Goal: Task Accomplishment & Management: Manage account settings

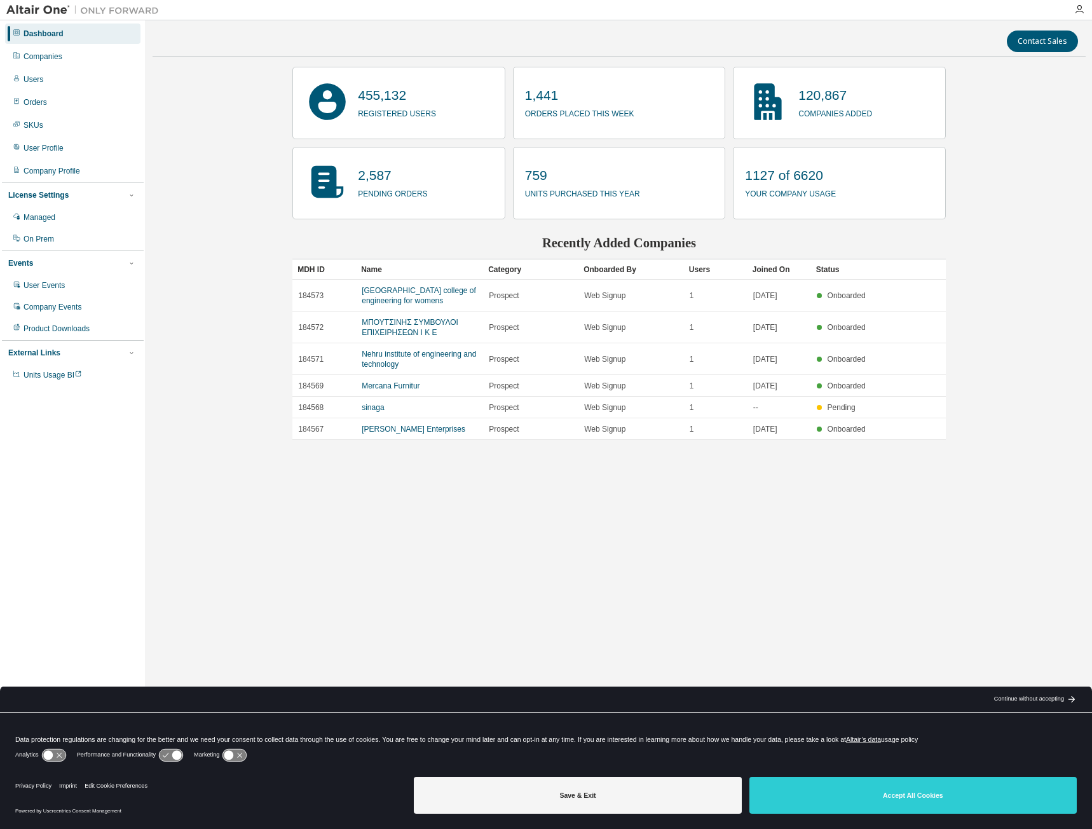
click at [69, 57] on div "Companies" at bounding box center [72, 56] width 135 height 20
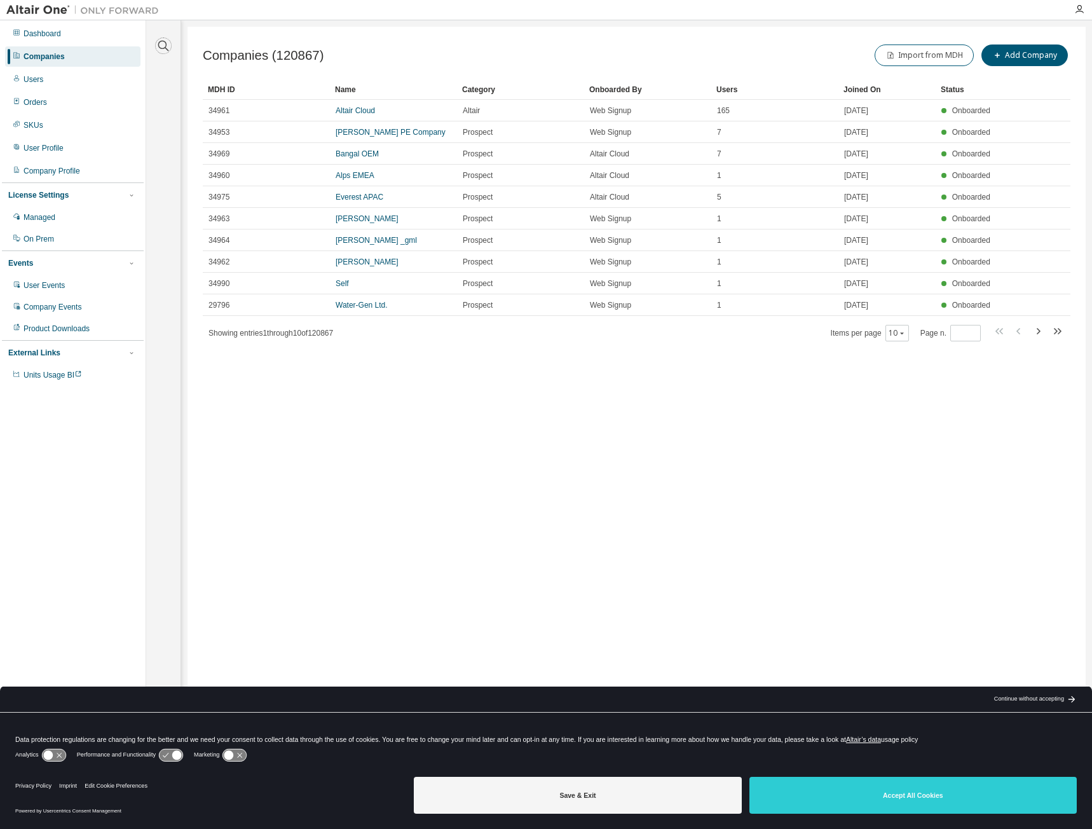
click at [160, 41] on icon "button" at bounding box center [163, 45] width 15 height 15
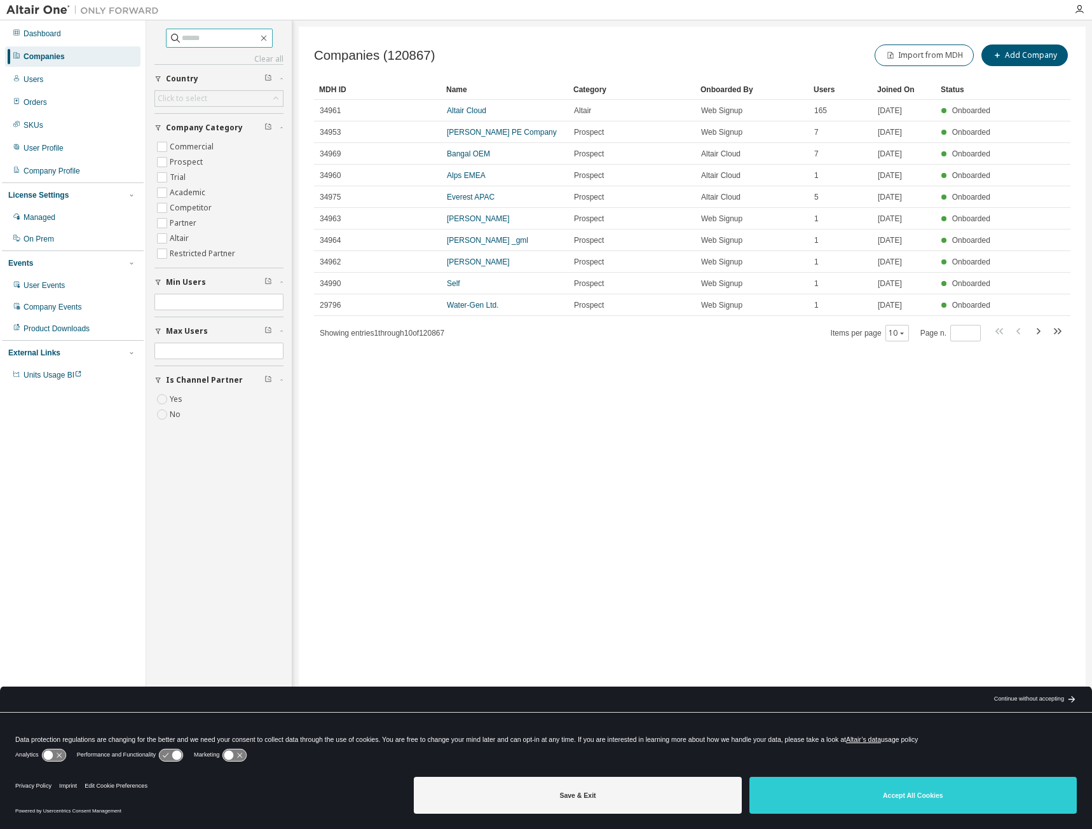
click at [219, 41] on input "text" at bounding box center [220, 38] width 76 height 13
paste input "******"
type input "******"
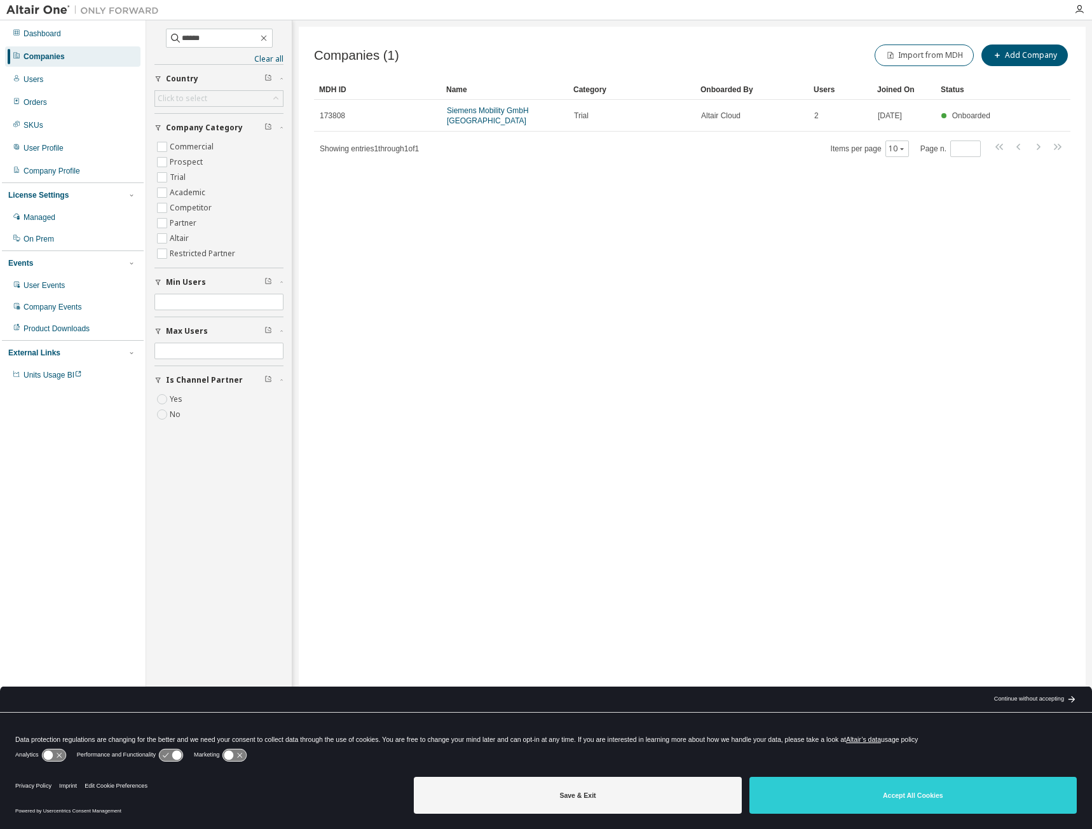
click at [519, 110] on link "Siemens Mobility GmbH Erlangen" at bounding box center [488, 115] width 82 height 19
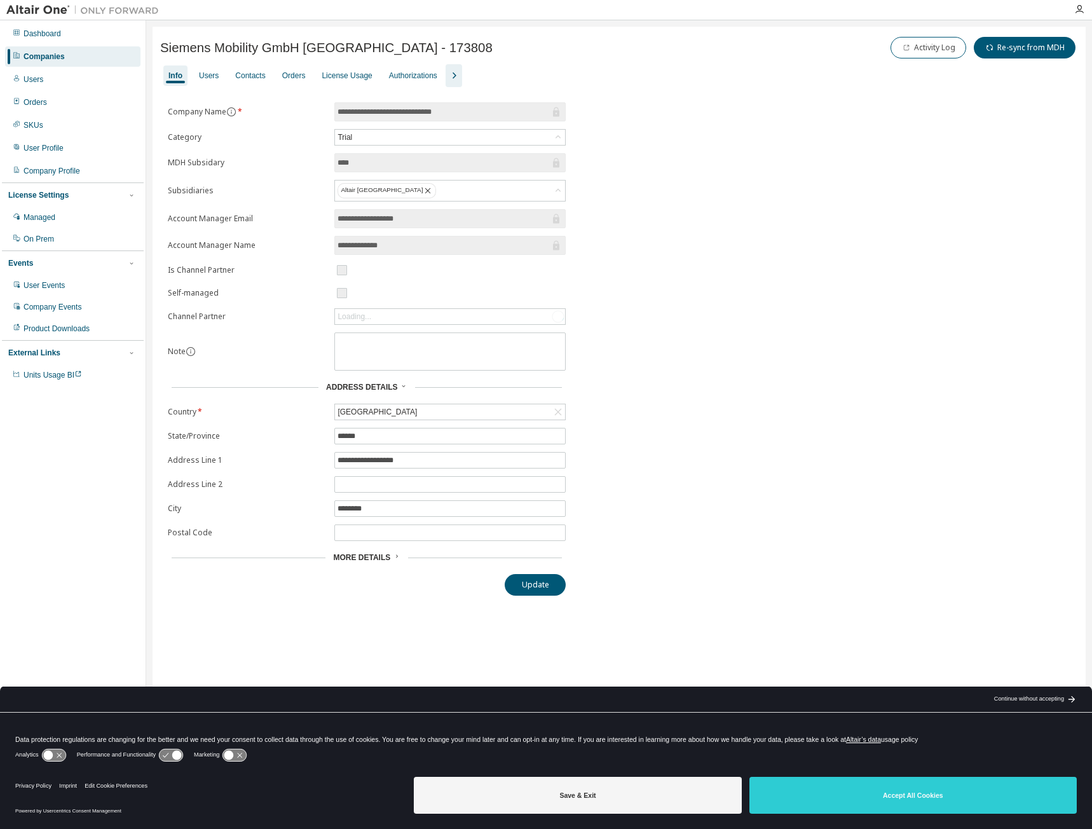
click at [355, 72] on div "License Usage" at bounding box center [347, 76] width 50 height 10
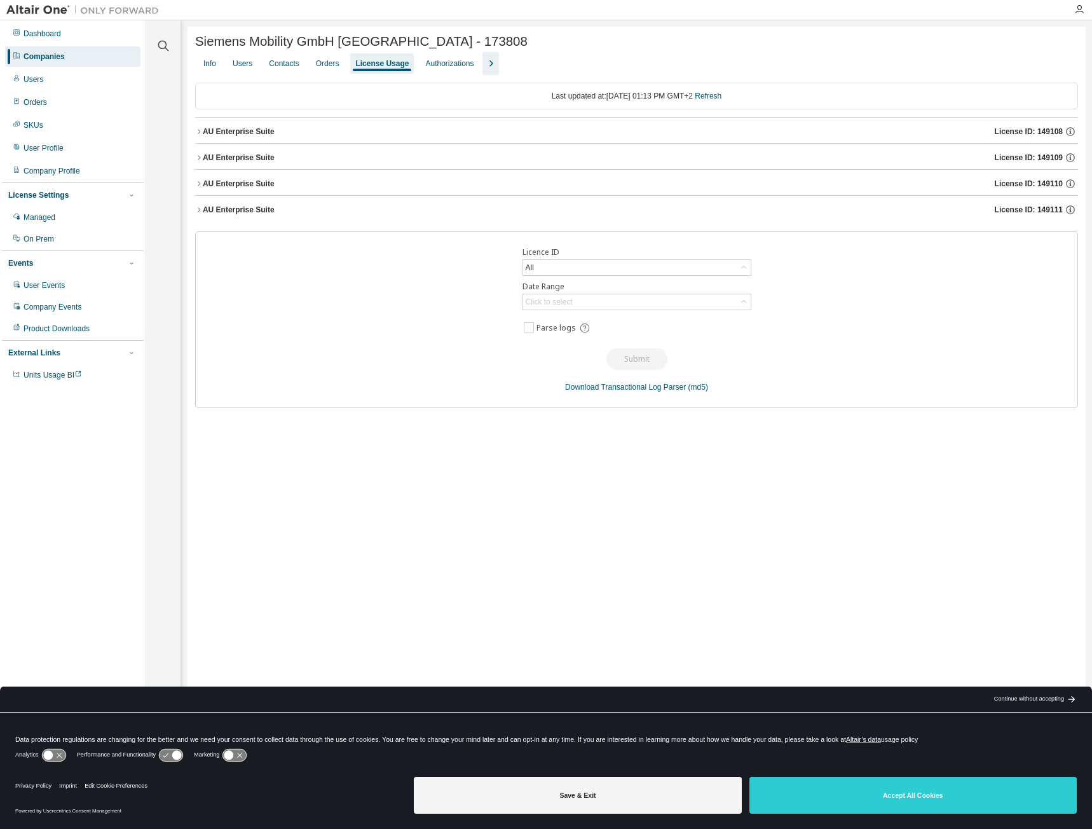
click at [200, 130] on icon "button" at bounding box center [199, 132] width 8 height 8
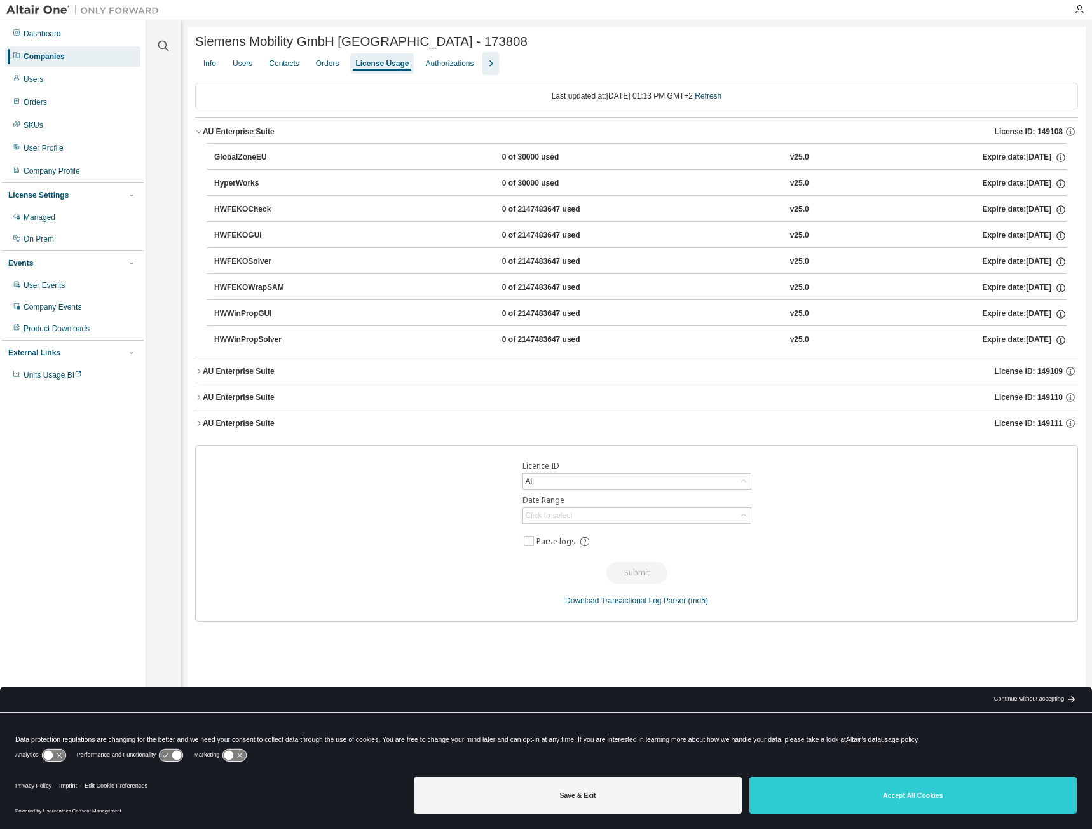
click at [198, 374] on icon "button" at bounding box center [199, 371] width 8 height 8
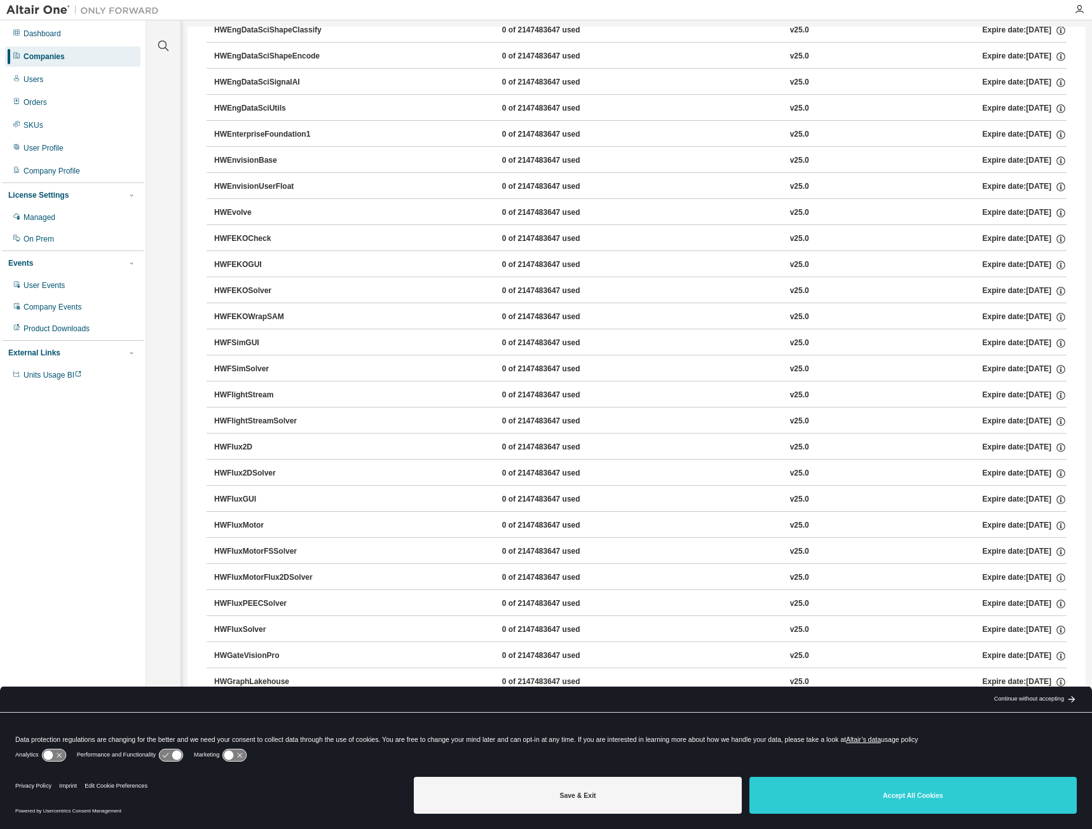
scroll to position [2351, 0]
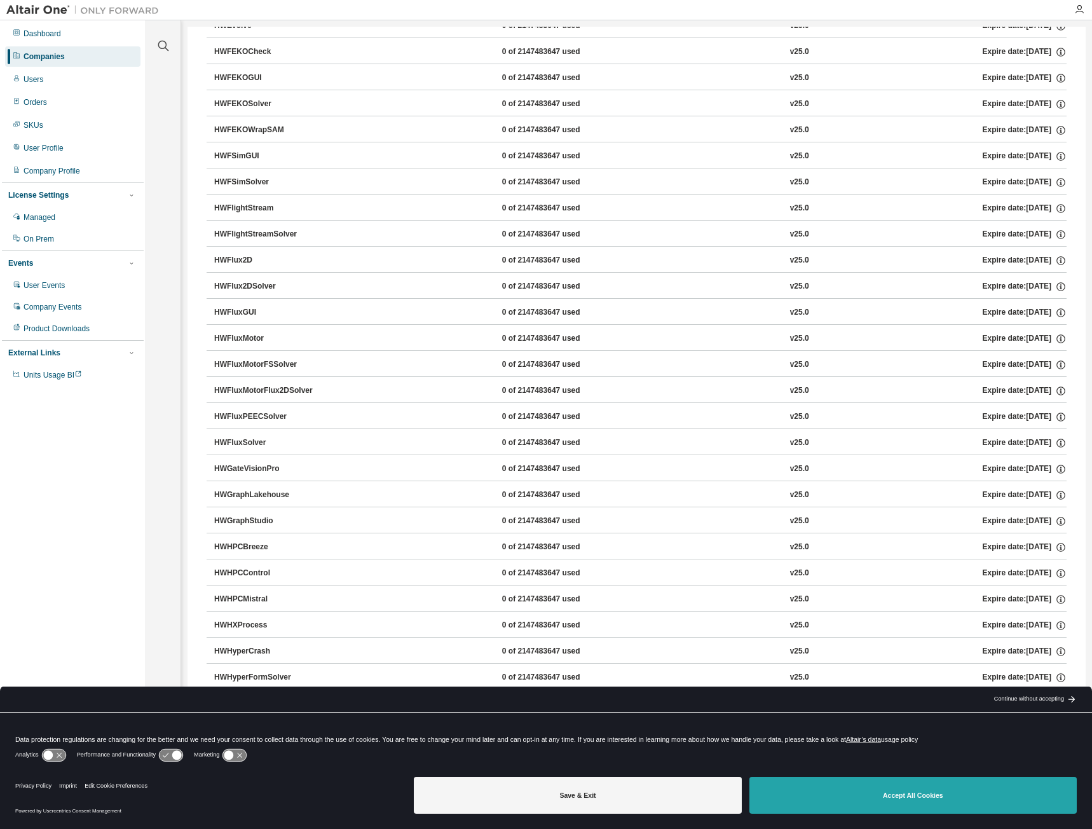
click at [911, 802] on button "Accept All Cookies" at bounding box center [912, 795] width 327 height 37
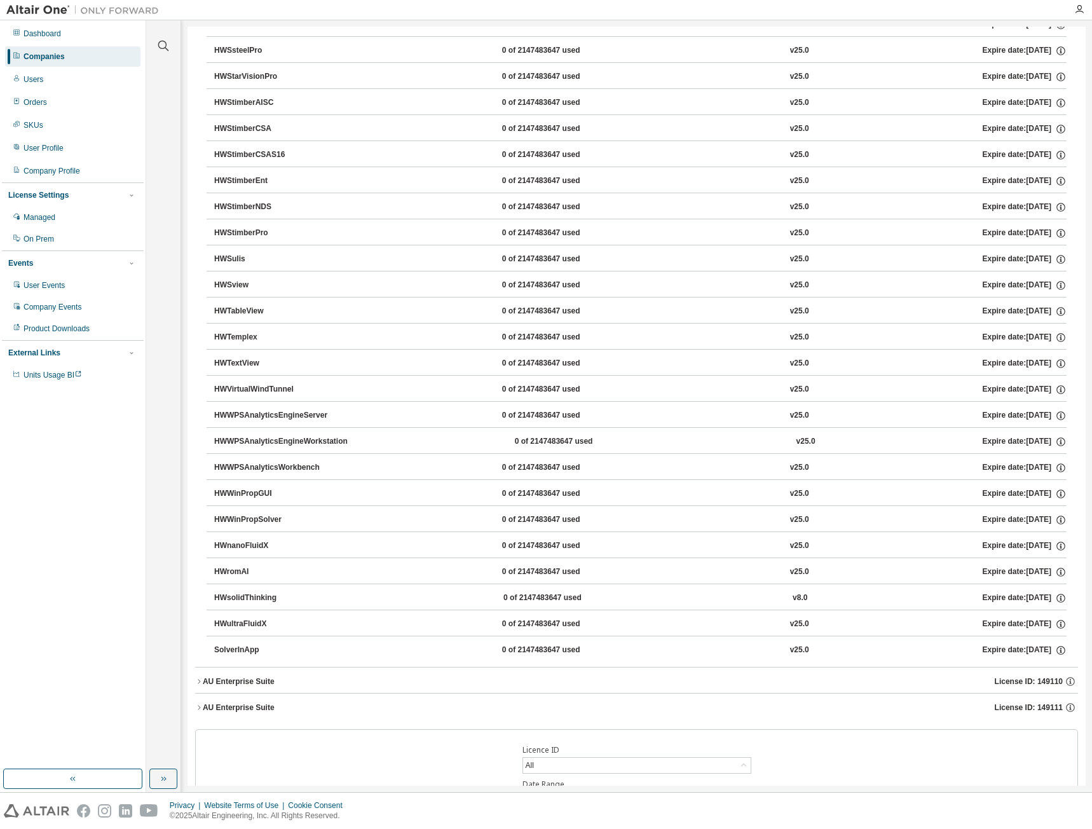
scroll to position [8371, 0]
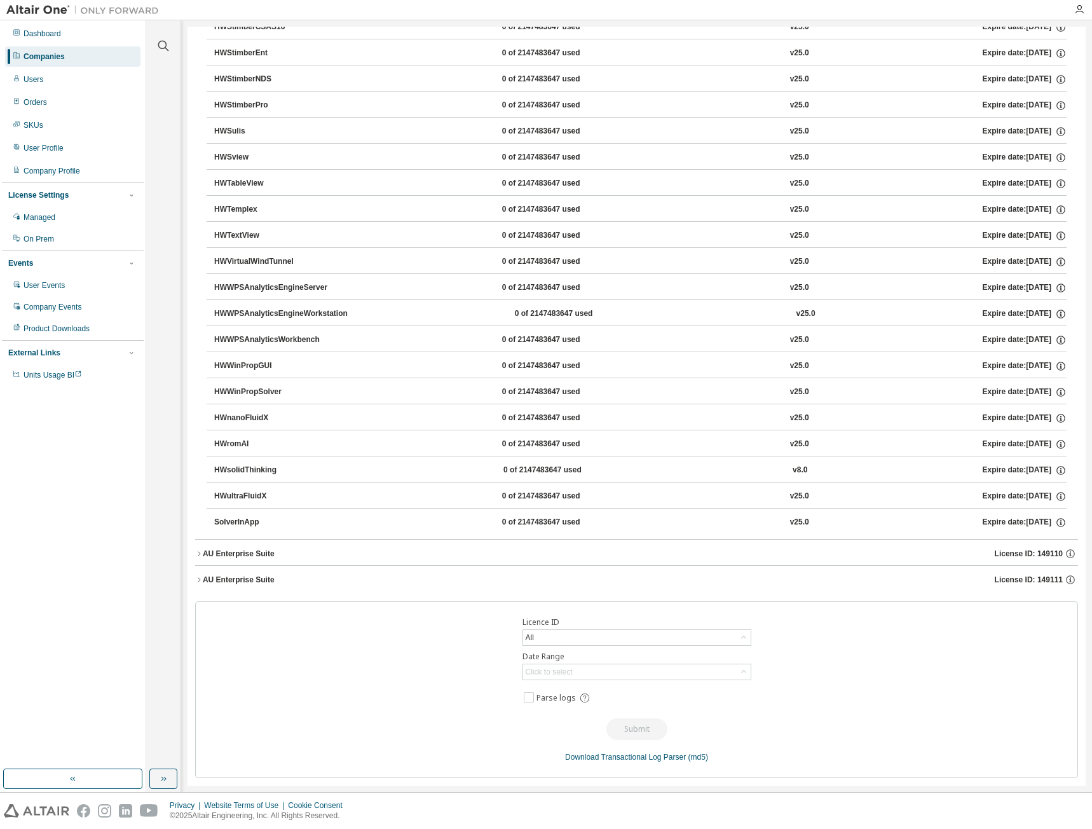
click at [202, 552] on icon "button" at bounding box center [199, 554] width 8 height 8
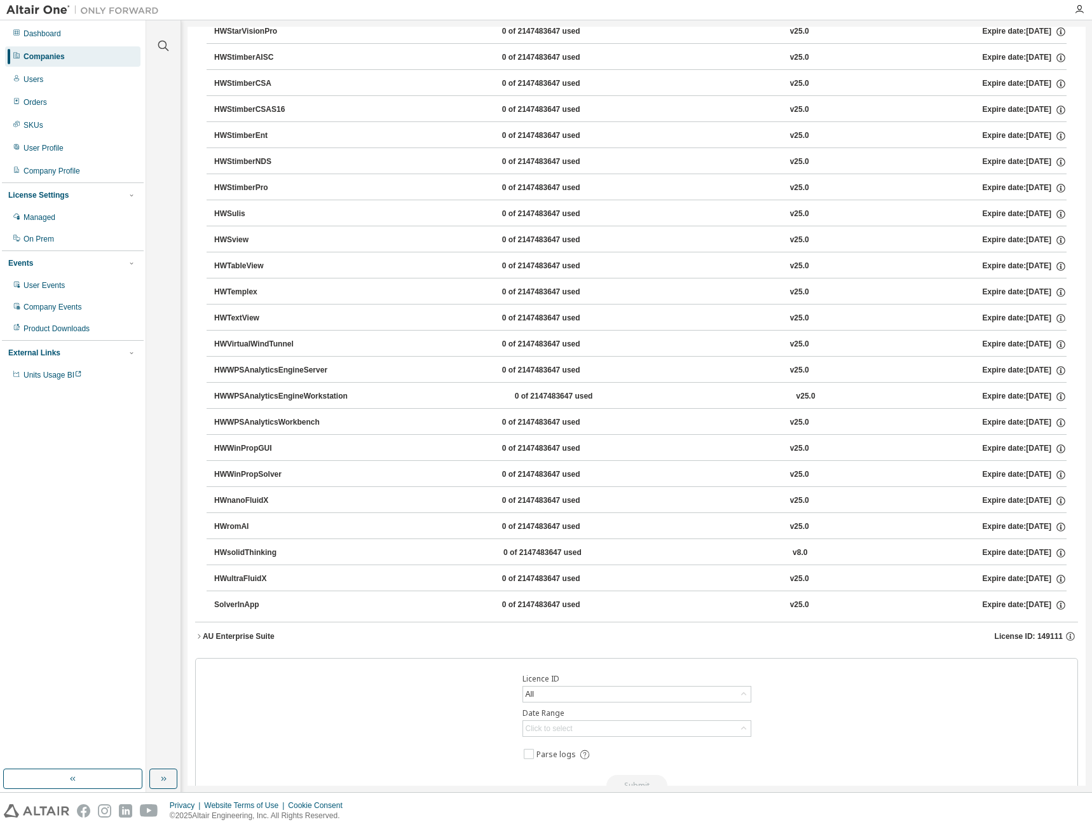
scroll to position [16896, 0]
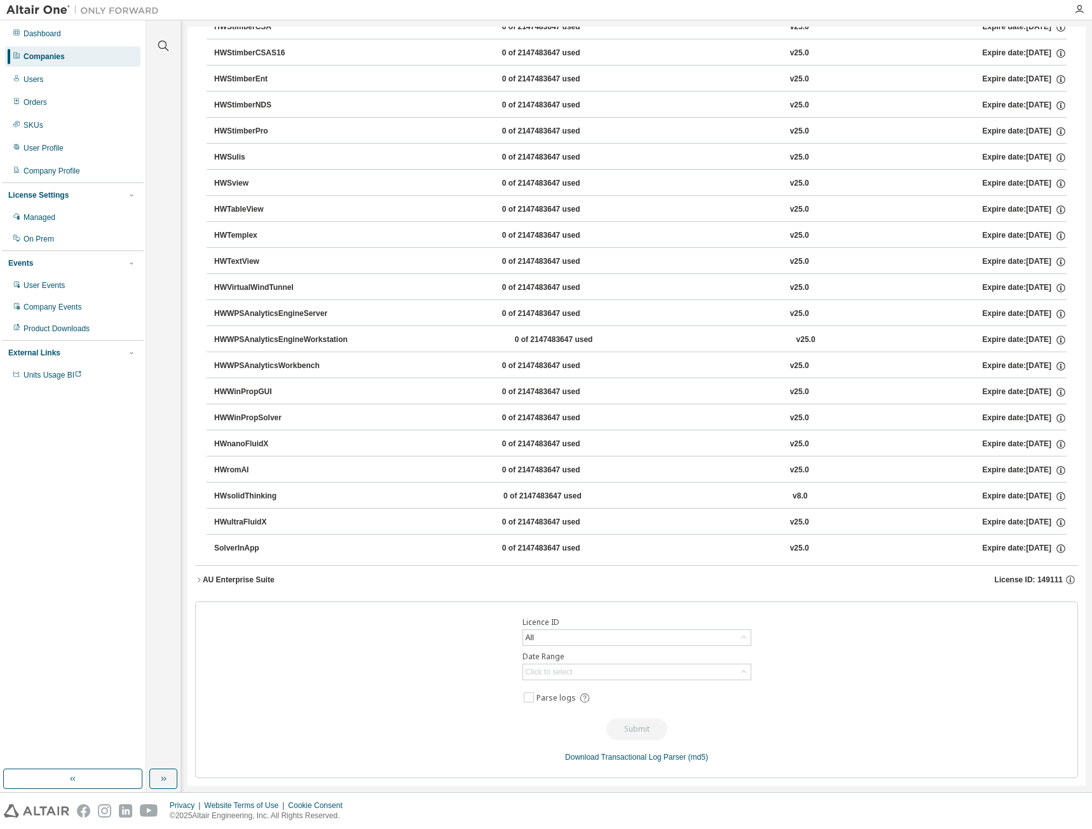
click at [202, 579] on icon "button" at bounding box center [199, 580] width 8 height 8
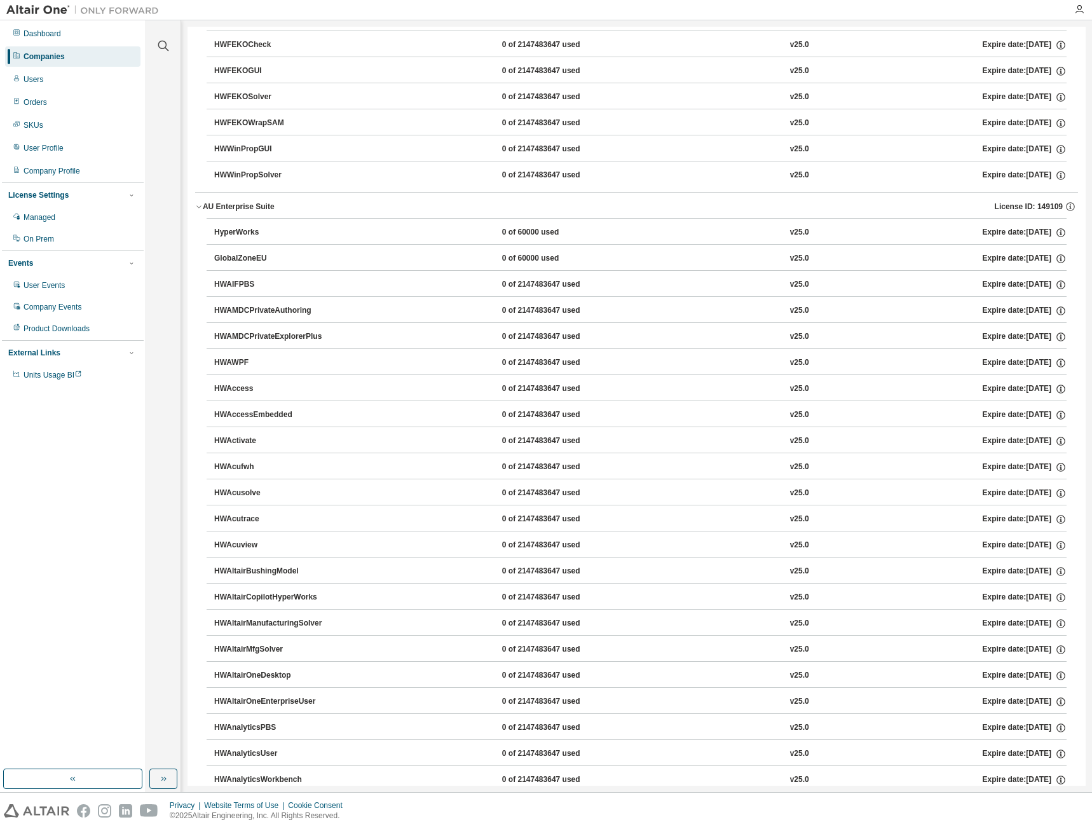
scroll to position [0, 0]
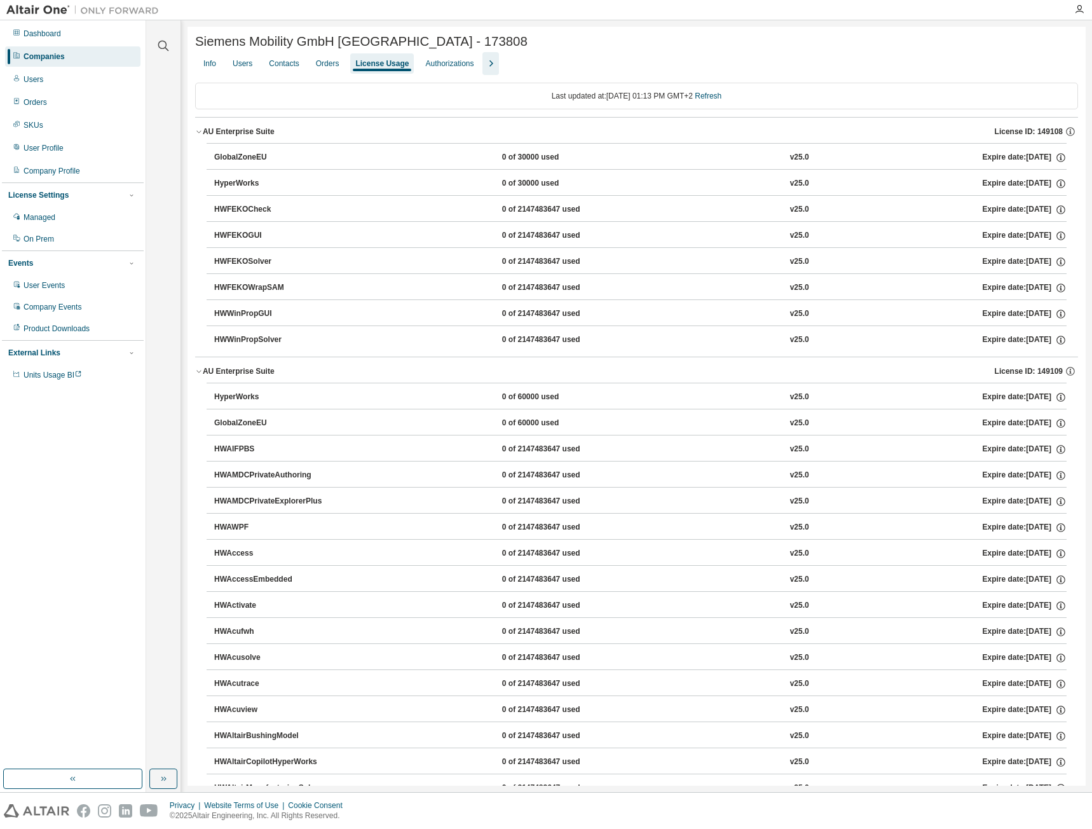
click at [1057, 161] on icon "button" at bounding box center [1060, 157] width 11 height 11
click at [1065, 165] on div "GlobalZoneEU 0 of 30000 used v25.0 Expire date: 2025-09-05 HyperWorks 0 of 3000…" at bounding box center [636, 250] width 883 height 214
click at [1057, 182] on icon "button" at bounding box center [1060, 183] width 11 height 11
click at [1068, 210] on div "GlobalZoneEU 0 of 30000 used v25.0 Expire date: 2025-09-05 HyperWorks 0 of 3000…" at bounding box center [636, 250] width 883 height 214
click at [1058, 210] on icon "button" at bounding box center [1060, 209] width 9 height 9
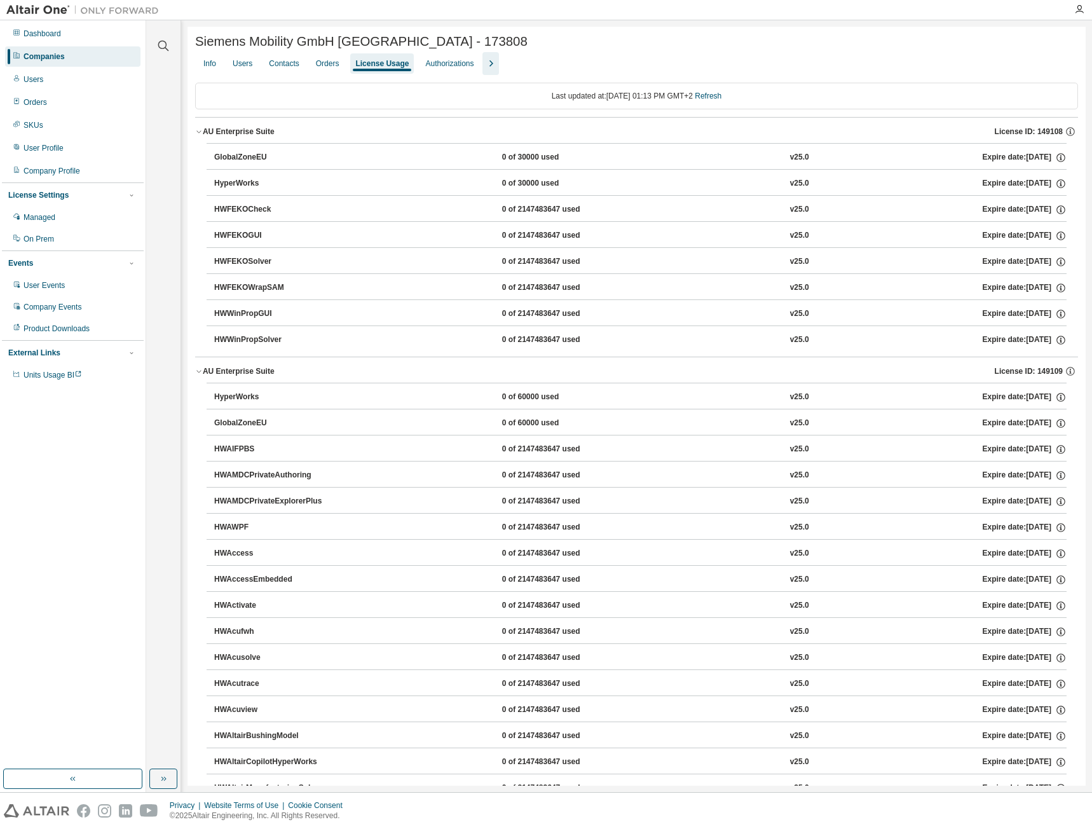
click at [1058, 210] on icon "button" at bounding box center [1060, 209] width 9 height 9
click at [1055, 233] on icon "button" at bounding box center [1060, 235] width 11 height 11
click at [1057, 219] on button "HWFEKOCheck 0 of 2147483647 used v25.0 Expire date: 2025-09-05" at bounding box center [640, 210] width 852 height 28
click at [241, 64] on div "Users" at bounding box center [243, 63] width 20 height 10
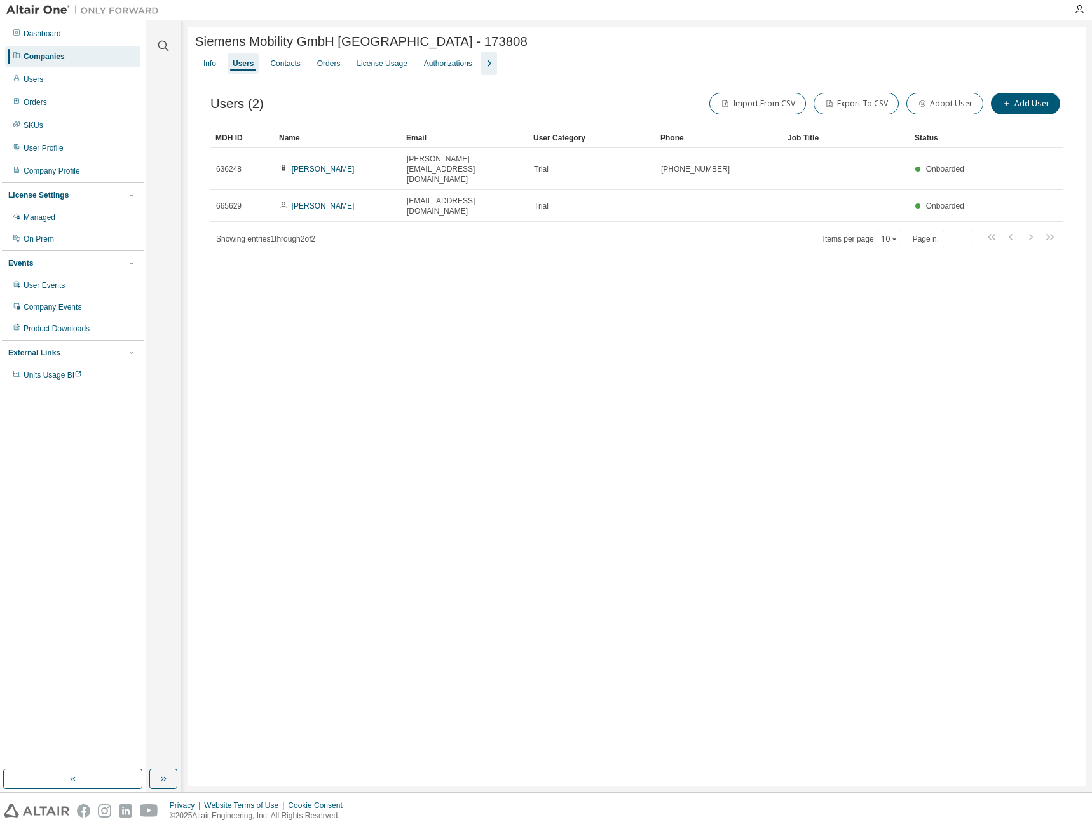
click at [751, 400] on div "Siemens Mobility GmbH Erlangen - 173808 Clear Load Save Save As Field Operator …" at bounding box center [636, 406] width 898 height 759
click at [1022, 114] on button "Add User" at bounding box center [1025, 104] width 69 height 22
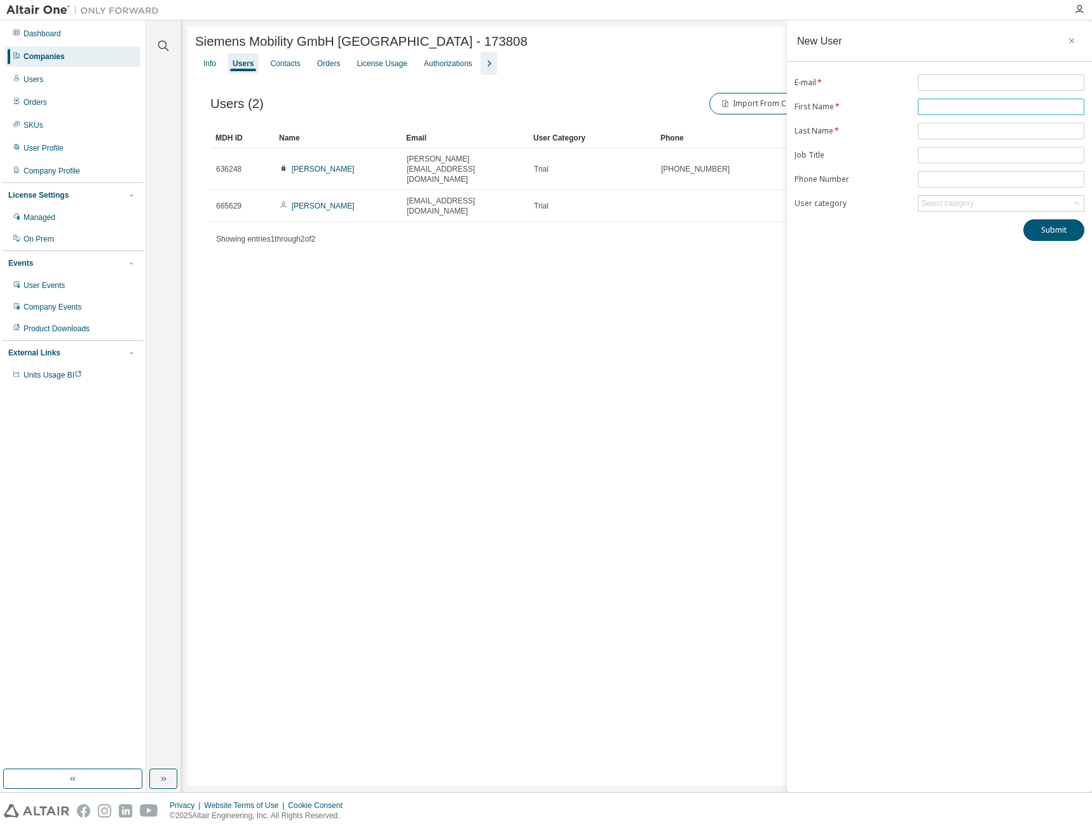
click at [961, 102] on input "text" at bounding box center [1001, 107] width 160 height 10
type input "******"
click at [962, 130] on input "text" at bounding box center [1001, 131] width 160 height 10
type input "******"
click at [961, 90] on span at bounding box center [1001, 82] width 166 height 17
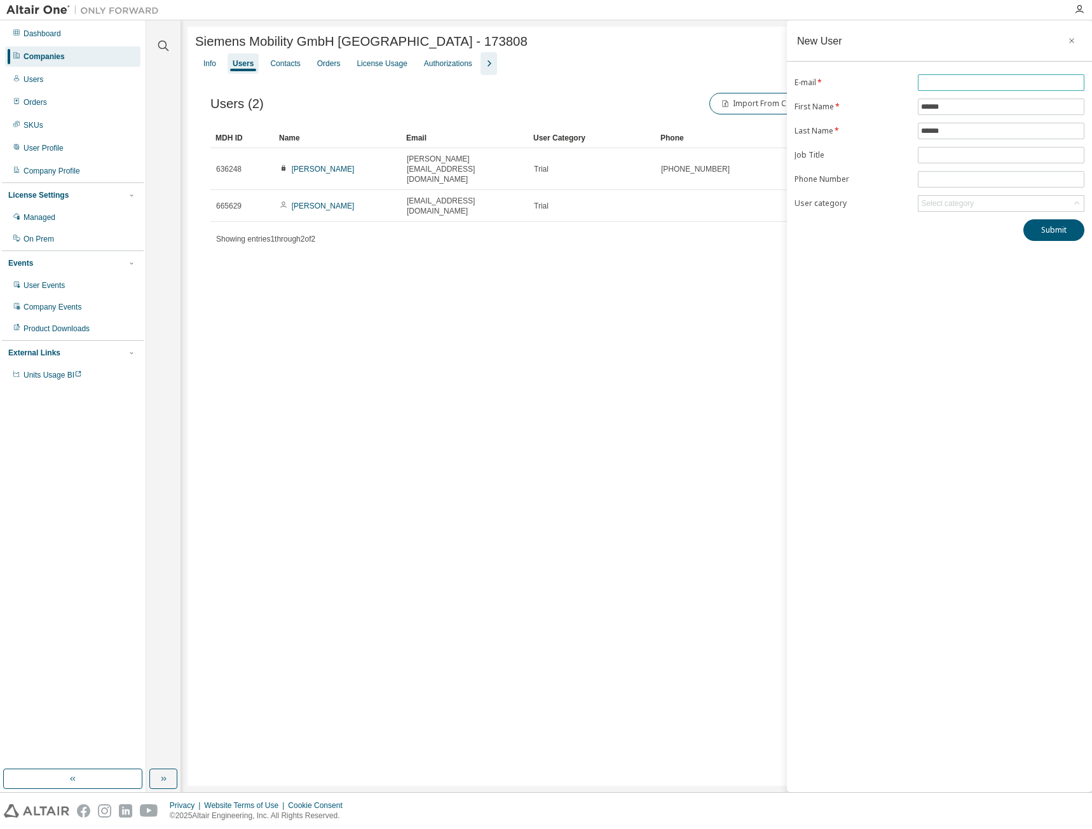
click at [963, 83] on input "text" at bounding box center [1001, 83] width 160 height 10
paste input "**********"
type input "**********"
click at [963, 273] on div "**********" at bounding box center [939, 405] width 305 height 771
click at [1065, 231] on button "Submit" at bounding box center [1053, 230] width 61 height 22
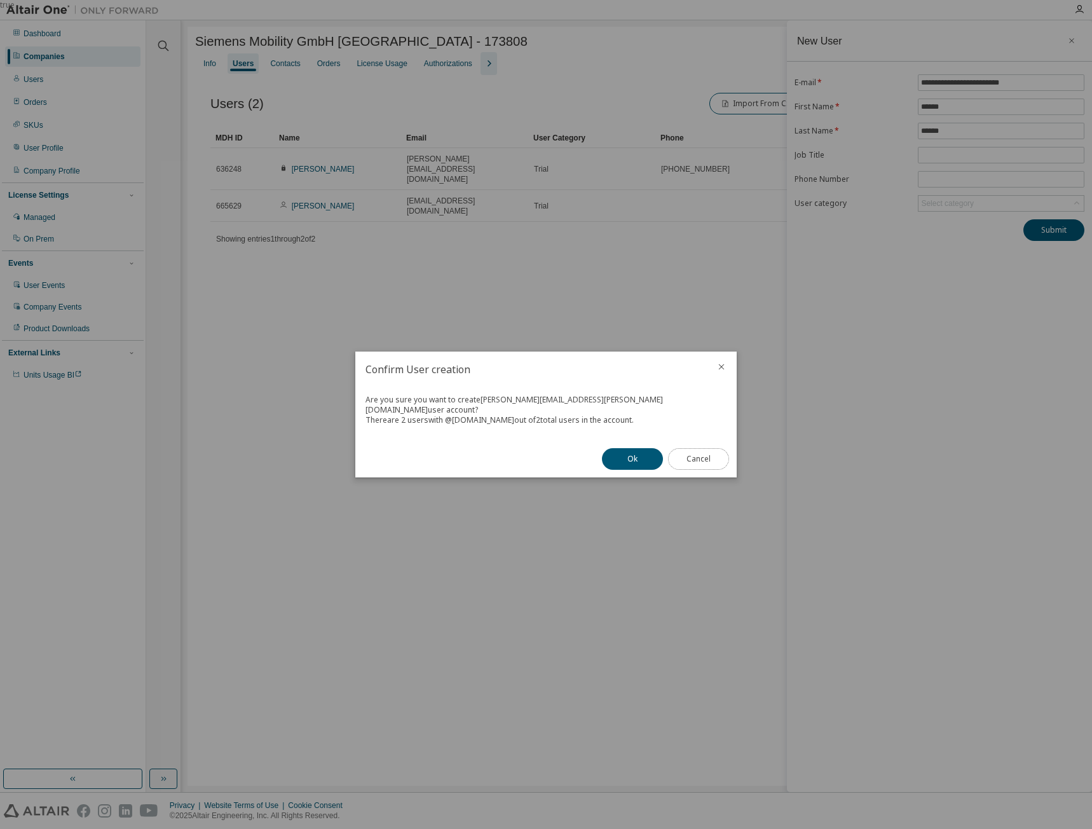
click at [690, 456] on button "Cancel" at bounding box center [698, 459] width 61 height 22
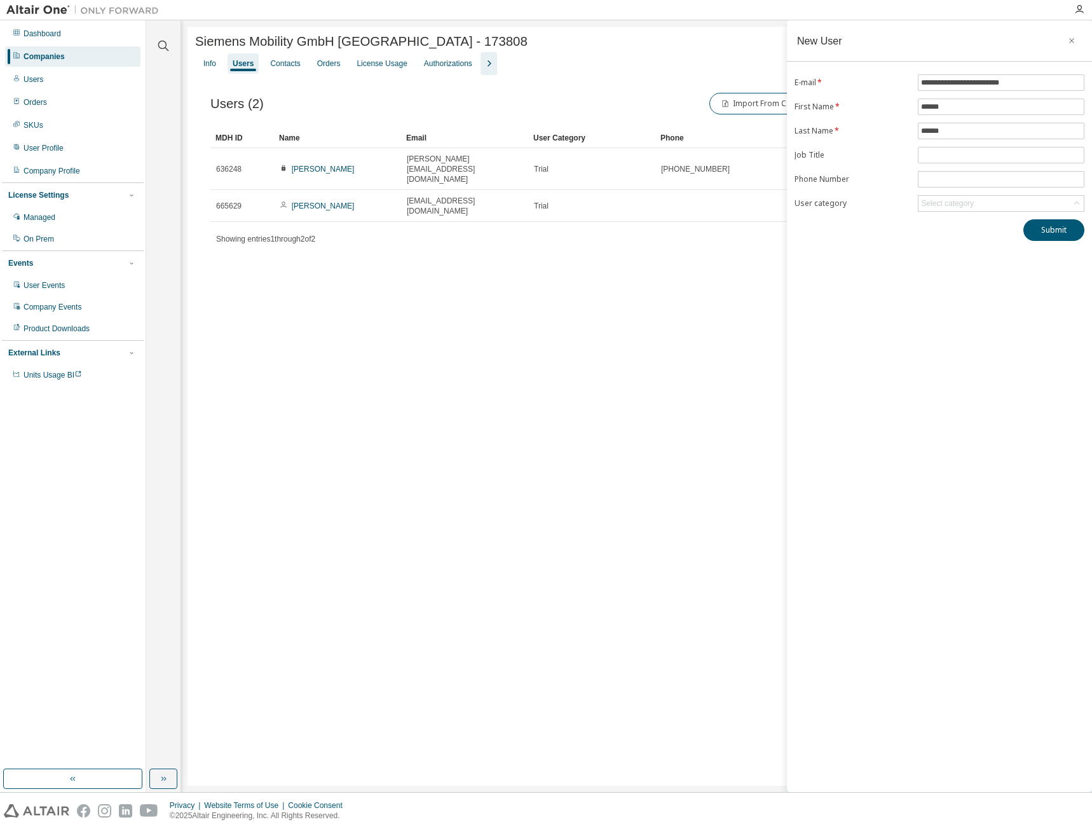
click at [710, 409] on div "Siemens Mobility GmbH Erlangen - 173808 Clear Load Save Save As Field Operator …" at bounding box center [636, 406] width 898 height 759
click at [1066, 41] on button "button" at bounding box center [1071, 41] width 20 height 20
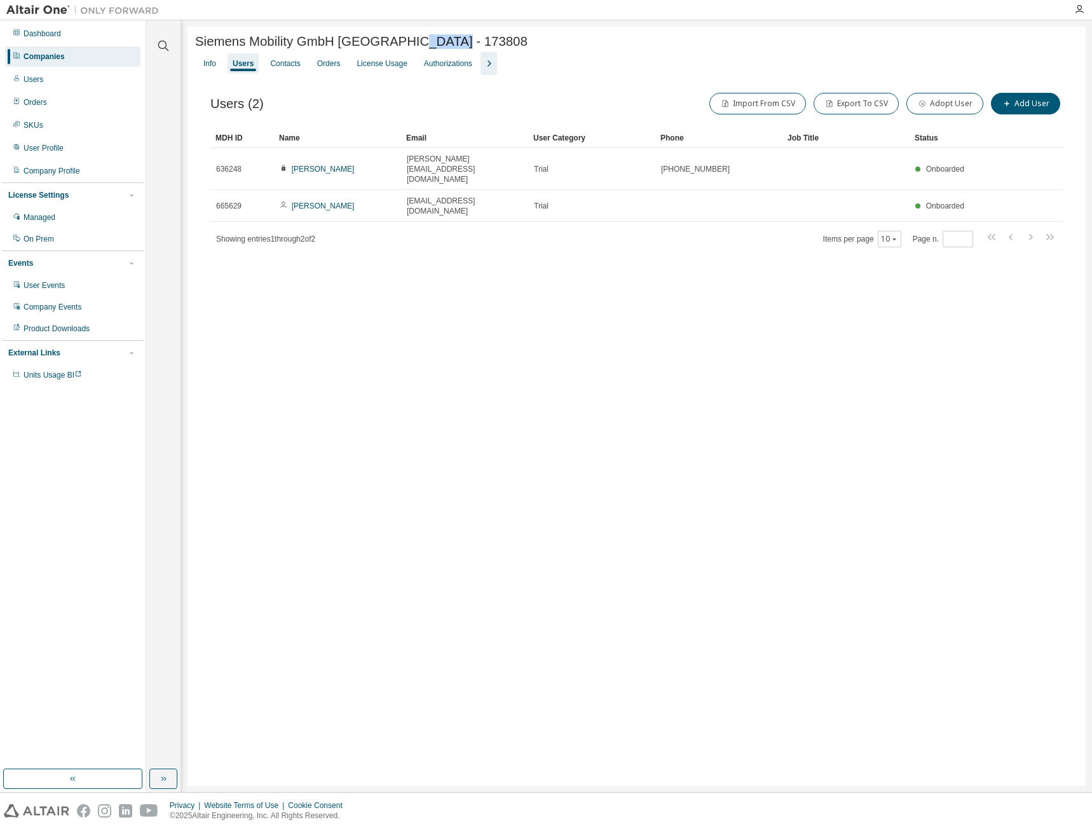
drag, startPoint x: 448, startPoint y: 37, endPoint x: 399, endPoint y: 44, distance: 49.4
click at [399, 44] on div "Siemens Mobility GmbH Erlangen - 173808" at bounding box center [636, 41] width 883 height 15
copy span "173808"
click at [599, 357] on div "Siemens Mobility GmbH Erlangen - 173808 Clear Load Save Save As Field Operator …" at bounding box center [636, 406] width 898 height 759
click at [163, 44] on icon "button" at bounding box center [163, 45] width 15 height 15
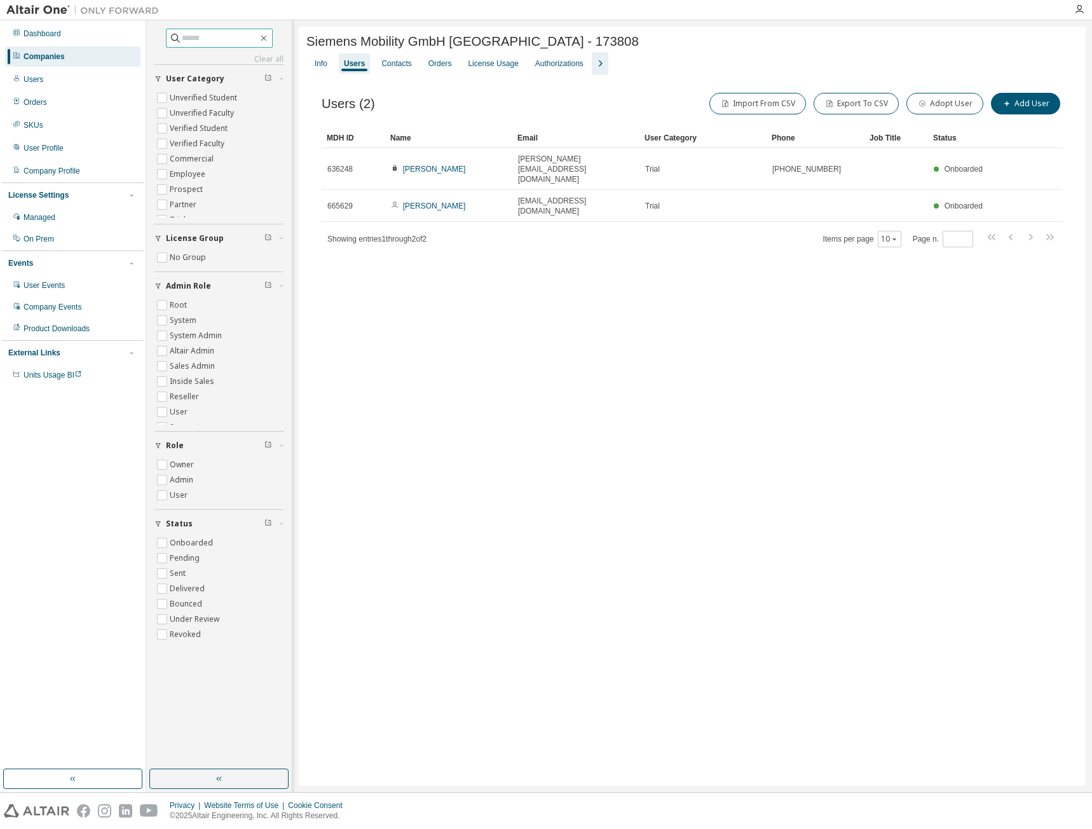
click at [193, 39] on input "text" at bounding box center [220, 38] width 76 height 13
click at [71, 78] on div "Users" at bounding box center [72, 79] width 135 height 20
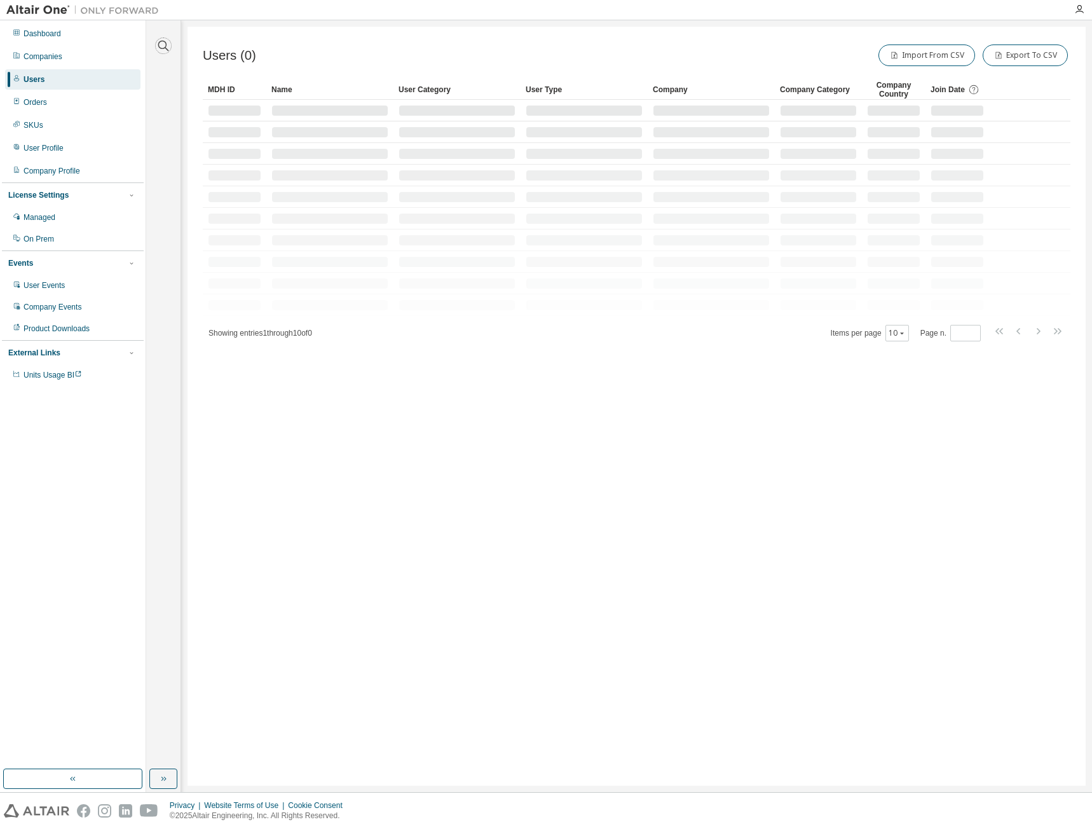
click at [166, 46] on icon "button" at bounding box center [163, 46] width 11 height 11
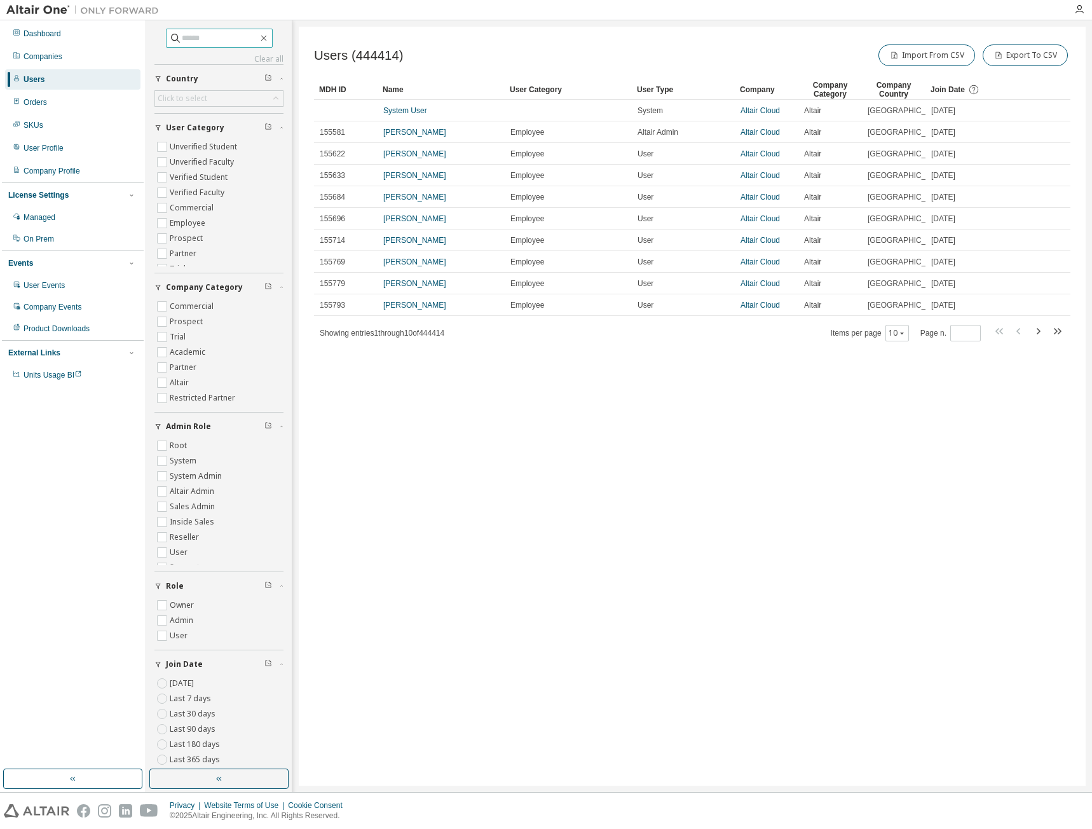
click at [199, 37] on input "text" at bounding box center [220, 38] width 76 height 13
type input "**********"
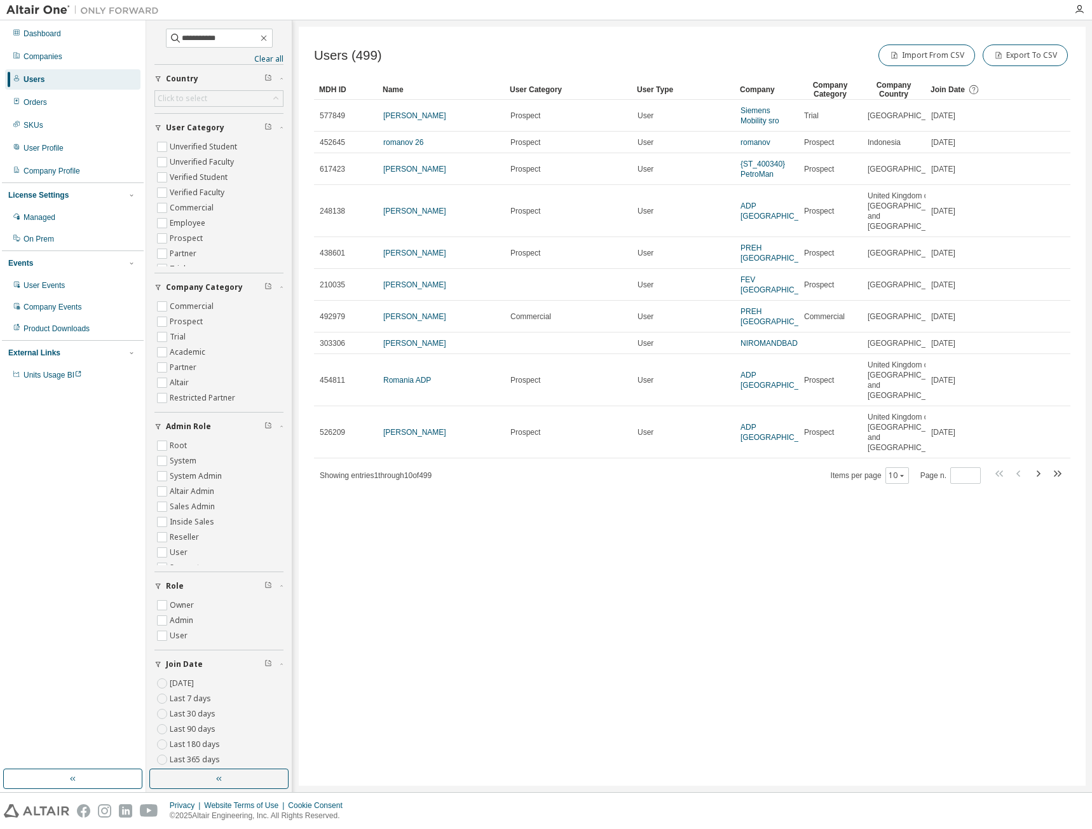
click at [418, 114] on link "Roman Kaloc" at bounding box center [414, 115] width 63 height 9
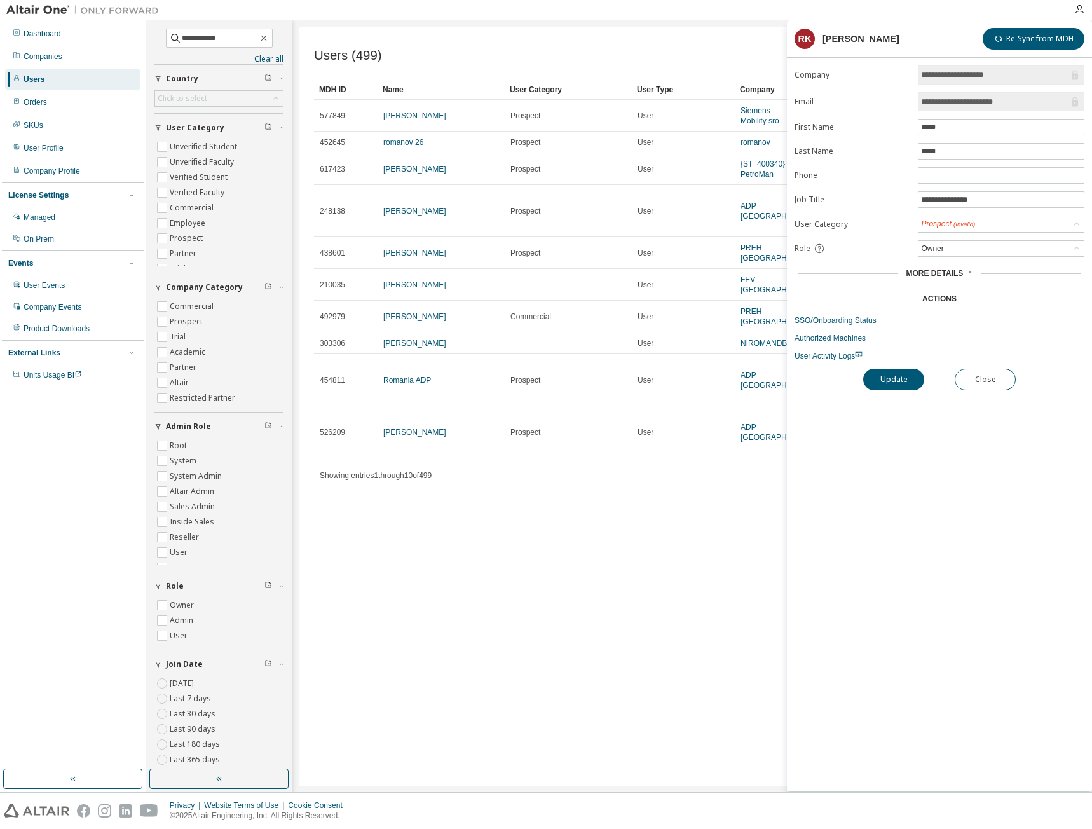
click at [956, 274] on span "More Details" at bounding box center [934, 273] width 57 height 9
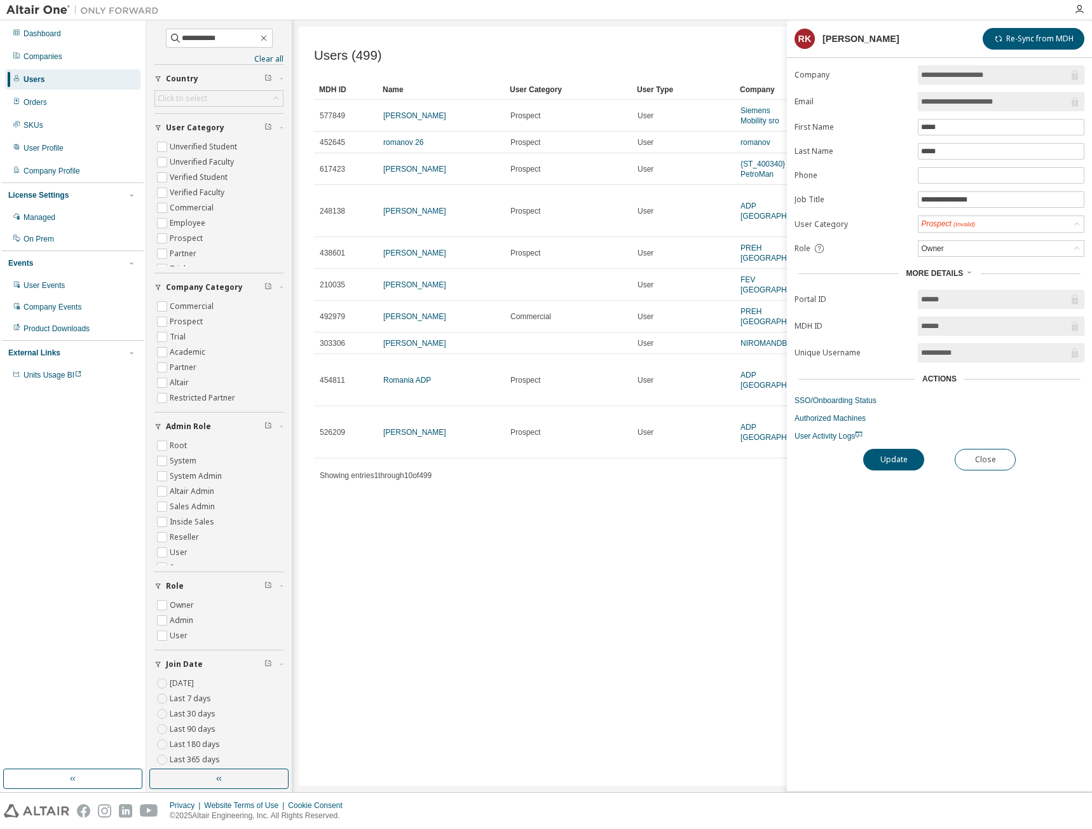
click at [568, 48] on div "Users (499) Import From CSV Export To CSV" at bounding box center [692, 55] width 756 height 27
click at [45, 63] on div "Companies" at bounding box center [72, 56] width 135 height 20
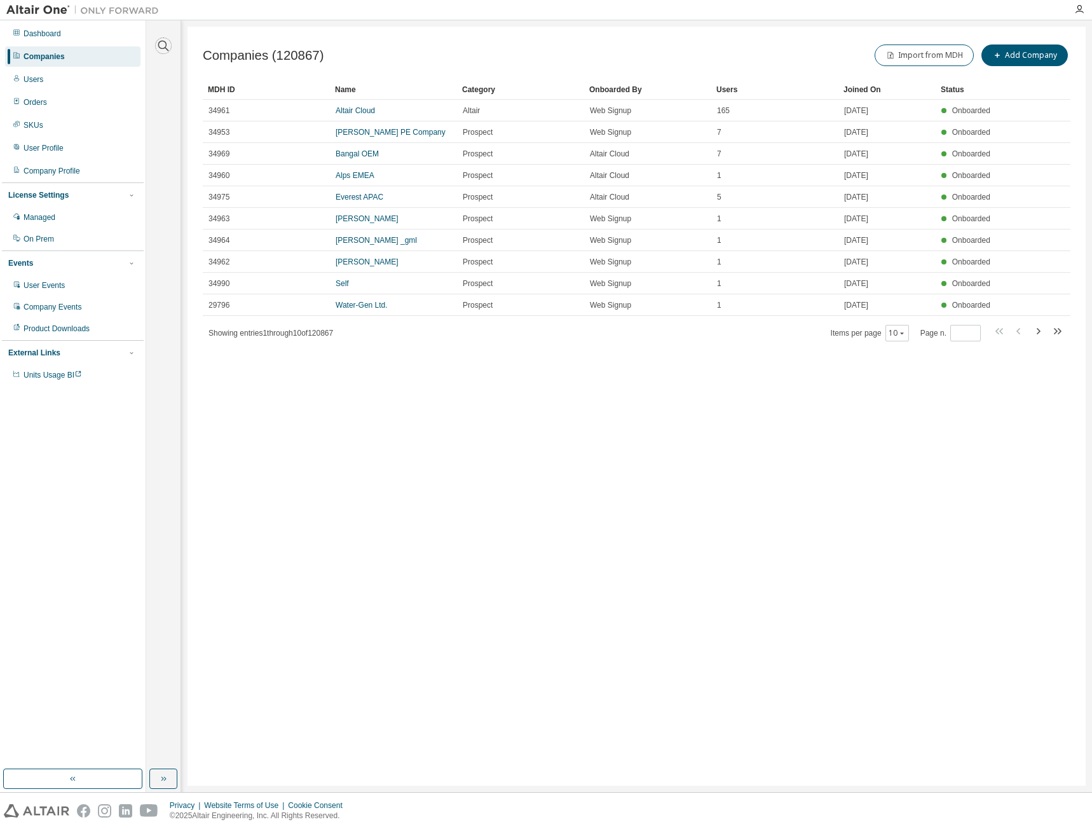
click at [159, 39] on icon "button" at bounding box center [163, 45] width 15 height 15
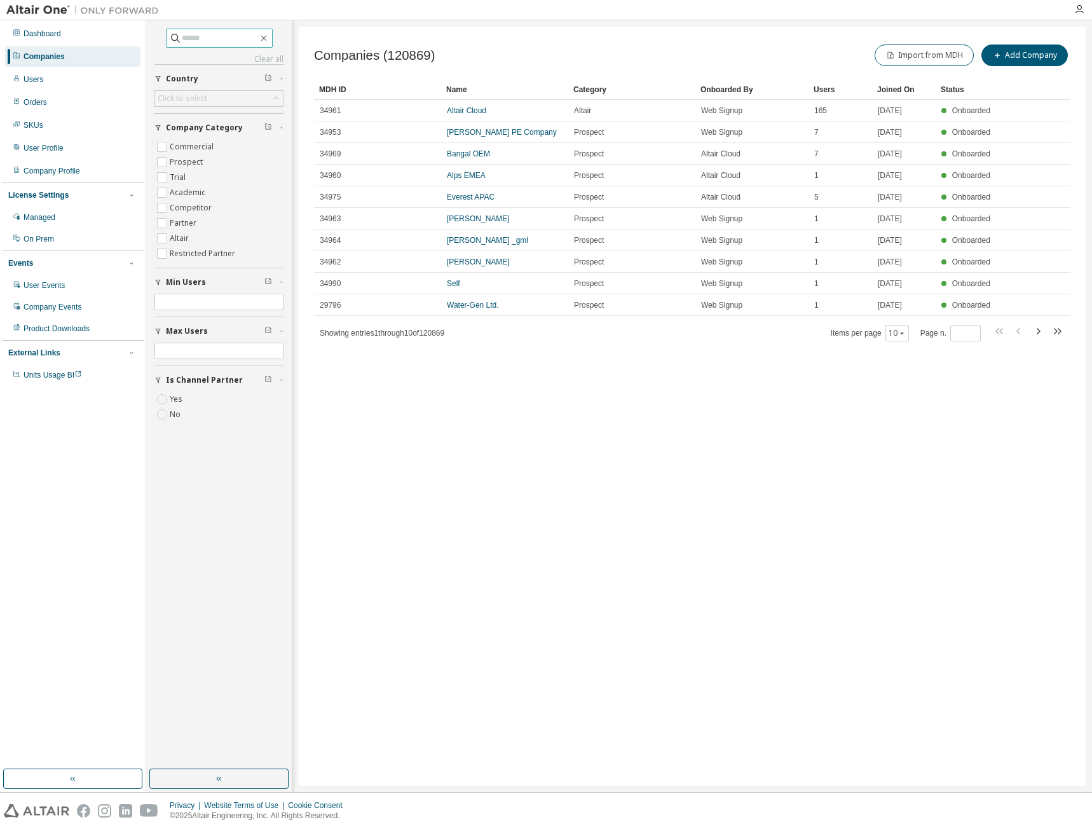
click at [235, 37] on input "text" at bounding box center [220, 38] width 76 height 13
paste input "******"
type input "******"
